Goal: Task Accomplishment & Management: Manage account settings

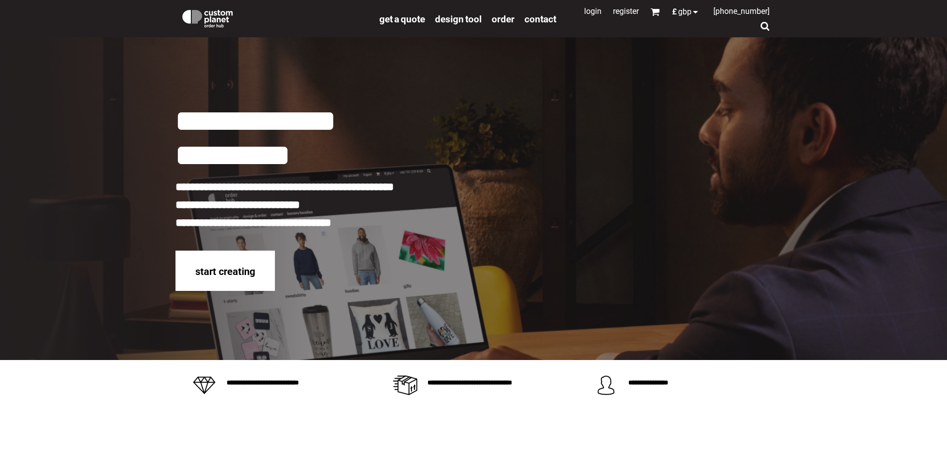
click at [584, 14] on link "Login" at bounding box center [592, 10] width 17 height 9
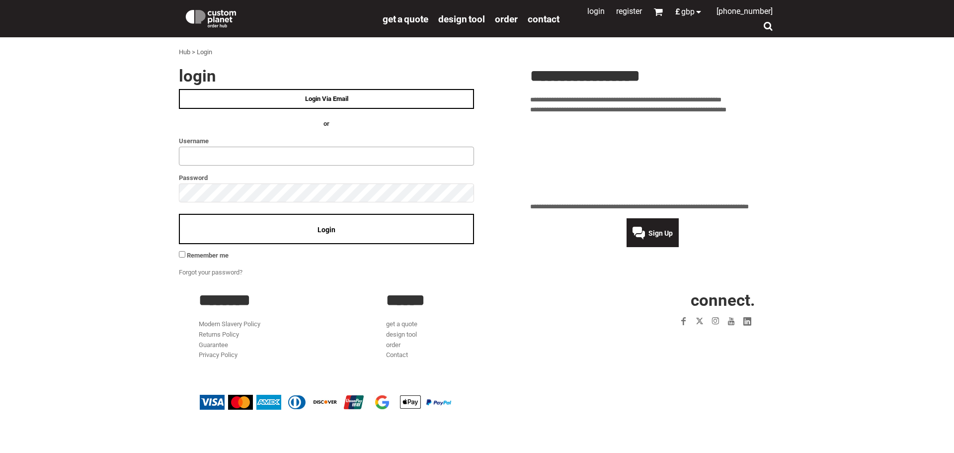
click at [244, 159] on input "text" at bounding box center [326, 156] width 295 height 19
type input "**********"
click at [338, 234] on div "Login" at bounding box center [326, 229] width 295 height 30
